Goal: Book appointment/travel/reservation

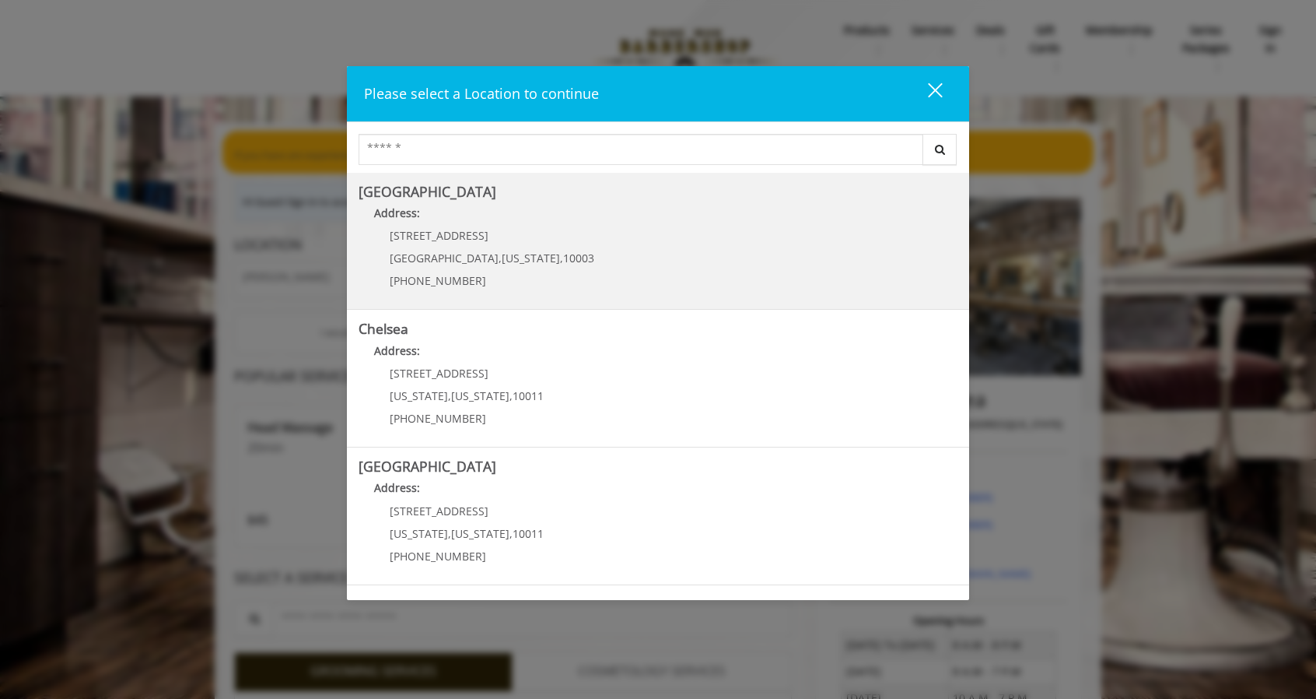
click at [481, 240] on p "60 E 8th St" at bounding box center [492, 235] width 205 height 12
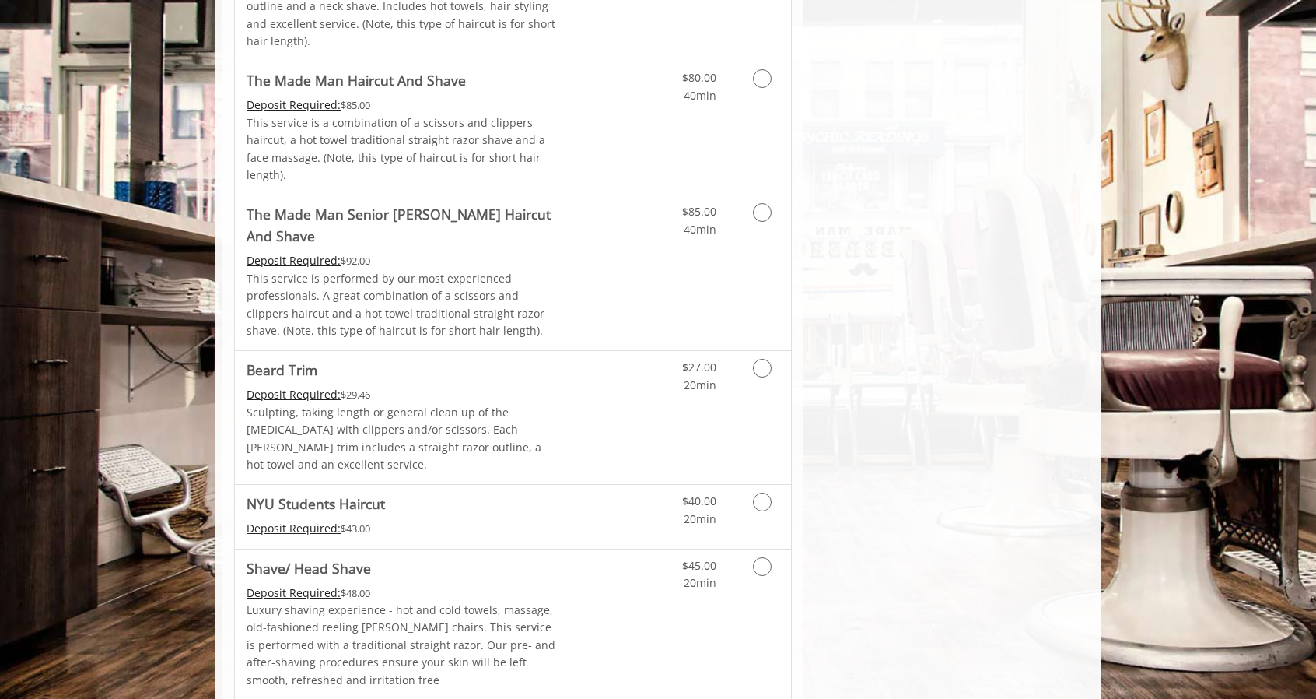
scroll to position [1525, 0]
